Goal: Task Accomplishment & Management: Use online tool/utility

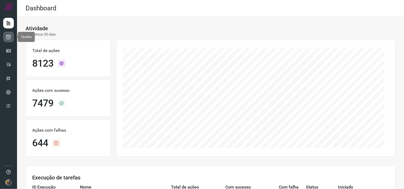
click at [11, 34] on icon at bounding box center [9, 36] width 6 height 5
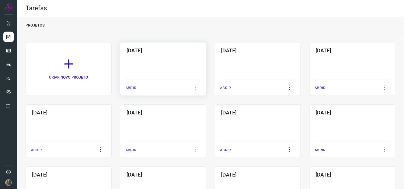
click at [156, 57] on div "29/09/2025 ABRIR" at bounding box center [163, 69] width 86 height 54
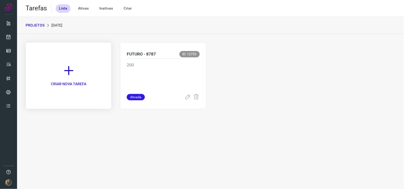
click at [70, 55] on link "CRIAR NOVA TAREFA" at bounding box center [69, 75] width 86 height 67
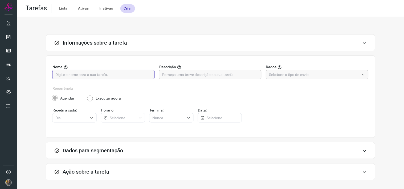
click at [107, 74] on input "text" at bounding box center [103, 74] width 96 height 9
type input "Pref. [GEOGRAPHIC_DATA] - 95"
click at [189, 76] on input "text" at bounding box center [210, 74] width 96 height 9
type input "7290"
click at [283, 84] on div "Nome Pref. Cáceres - 95 Descrição 7290 Dados" at bounding box center [210, 75] width 316 height 22
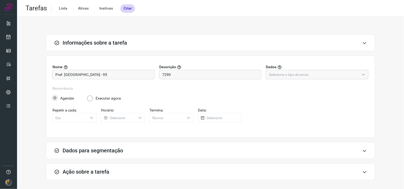
click at [287, 74] on input "text" at bounding box center [314, 74] width 90 height 9
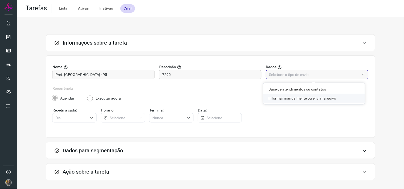
click at [285, 97] on li "Informar manualmente ou enviar arquivo" at bounding box center [313, 98] width 101 height 9
type input "Informar manualmente ou enviar arquivo"
radio input "false"
radio input "true"
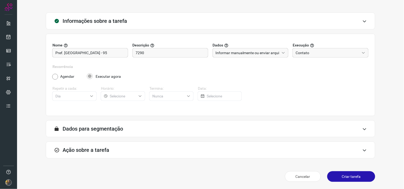
click at [209, 153] on div "Ação sobre a tarefa" at bounding box center [210, 150] width 329 height 17
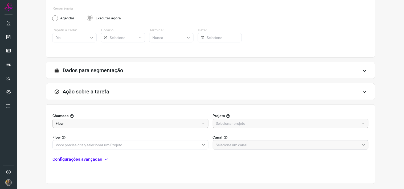
scroll to position [106, 0]
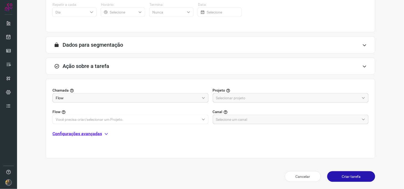
click at [240, 99] on input "text" at bounding box center [288, 98] width 144 height 9
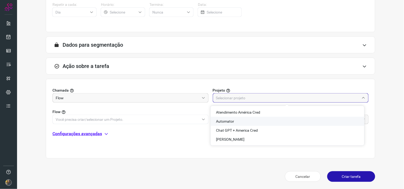
click at [231, 121] on span "Automator" at bounding box center [225, 121] width 18 height 4
type input "Automator"
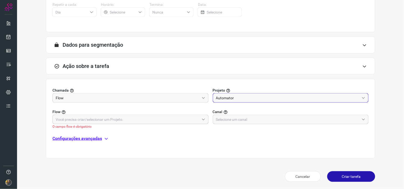
drag, startPoint x: 190, startPoint y: 122, endPoint x: 193, endPoint y: 120, distance: 4.1
click at [190, 122] on input "text" at bounding box center [128, 119] width 144 height 9
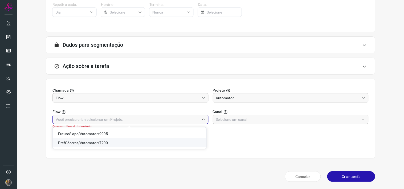
click at [102, 143] on span "PrefCáceres/Automator/7290" at bounding box center [83, 143] width 50 height 4
type input "PrefCáceres/Automator/7290"
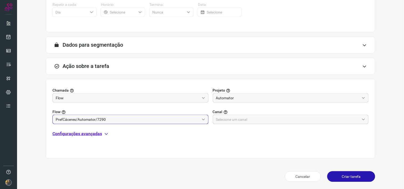
click at [235, 122] on input "text" at bounding box center [288, 119] width 144 height 9
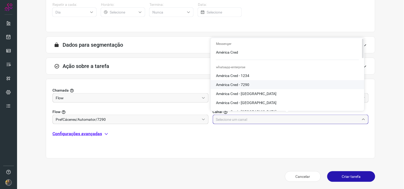
click at [251, 85] on li "América Cred - 7290" at bounding box center [286, 84] width 153 height 9
type input "América Cred - 7290"
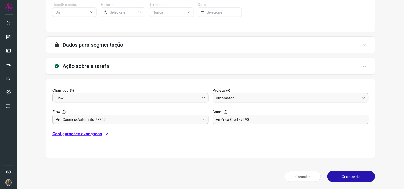
drag, startPoint x: 107, startPoint y: 134, endPoint x: 96, endPoint y: 139, distance: 11.8
click at [106, 135] on icon at bounding box center [106, 134] width 4 height 4
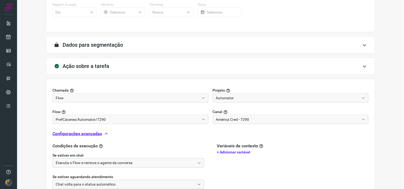
click at [96, 162] on input "Executa o Flow e remove o agente da conversa" at bounding box center [125, 163] width 139 height 9
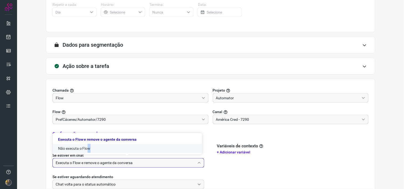
click at [86, 152] on li "Não executa o Flow" at bounding box center [127, 148] width 149 height 9
type input "Não executa o Flow"
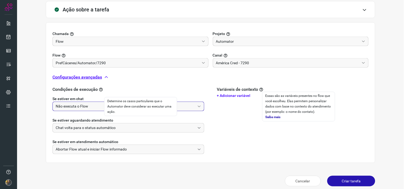
scroll to position [167, 0]
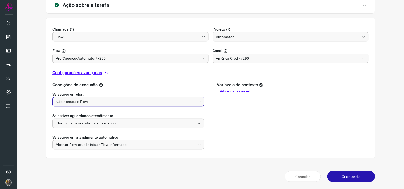
click at [349, 175] on button "Criar tarefa" at bounding box center [351, 177] width 48 height 11
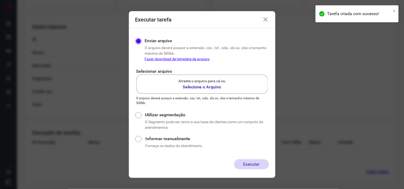
click at [245, 86] on label "Arraste o arquivo para cá ou Selecione o Arquivo" at bounding box center [201, 84] width 131 height 19
click at [0, 0] on input "Arraste o arquivo para cá ou Selecione o Arquivo" at bounding box center [0, 0] width 0 height 0
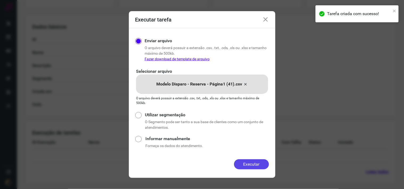
click at [250, 165] on button "Executar" at bounding box center [251, 165] width 35 height 10
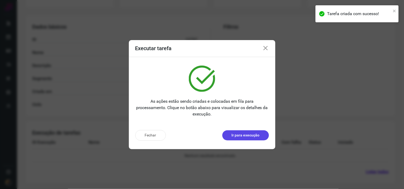
click at [249, 138] on p "Ir para execução" at bounding box center [245, 136] width 28 height 6
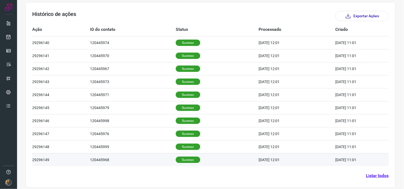
scroll to position [161, 0]
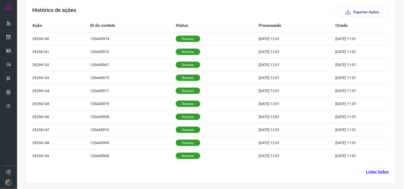
click at [368, 172] on link "Listar todos" at bounding box center [377, 172] width 23 height 6
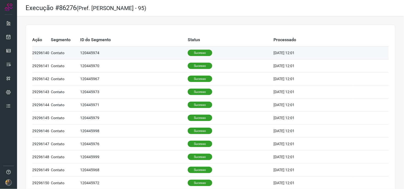
click at [170, 52] on td "120445974" at bounding box center [133, 53] width 107 height 13
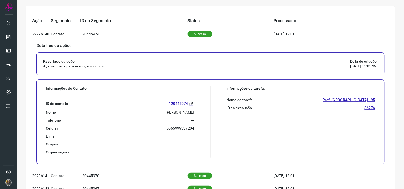
scroll to position [30, 0]
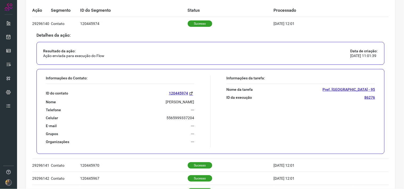
click at [174, 102] on p "[PERSON_NAME]" at bounding box center [180, 102] width 28 height 5
copy p "[PERSON_NAME]"
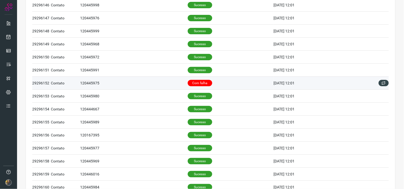
click at [205, 84] on p "Com falha" at bounding box center [200, 83] width 24 height 6
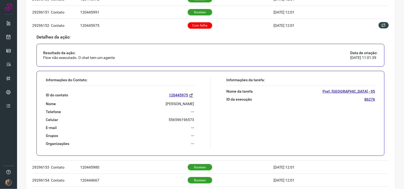
scroll to position [185, 0]
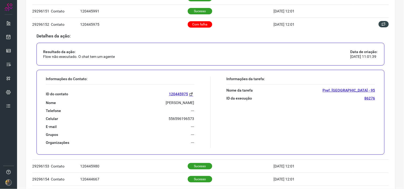
click at [166, 101] on p "[PERSON_NAME]" at bounding box center [180, 103] width 28 height 5
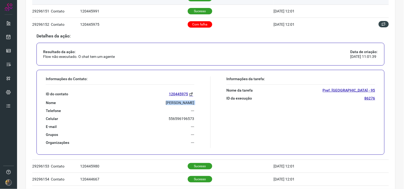
copy p "[PERSON_NAME]"
